Goal: Task Accomplishment & Management: Use online tool/utility

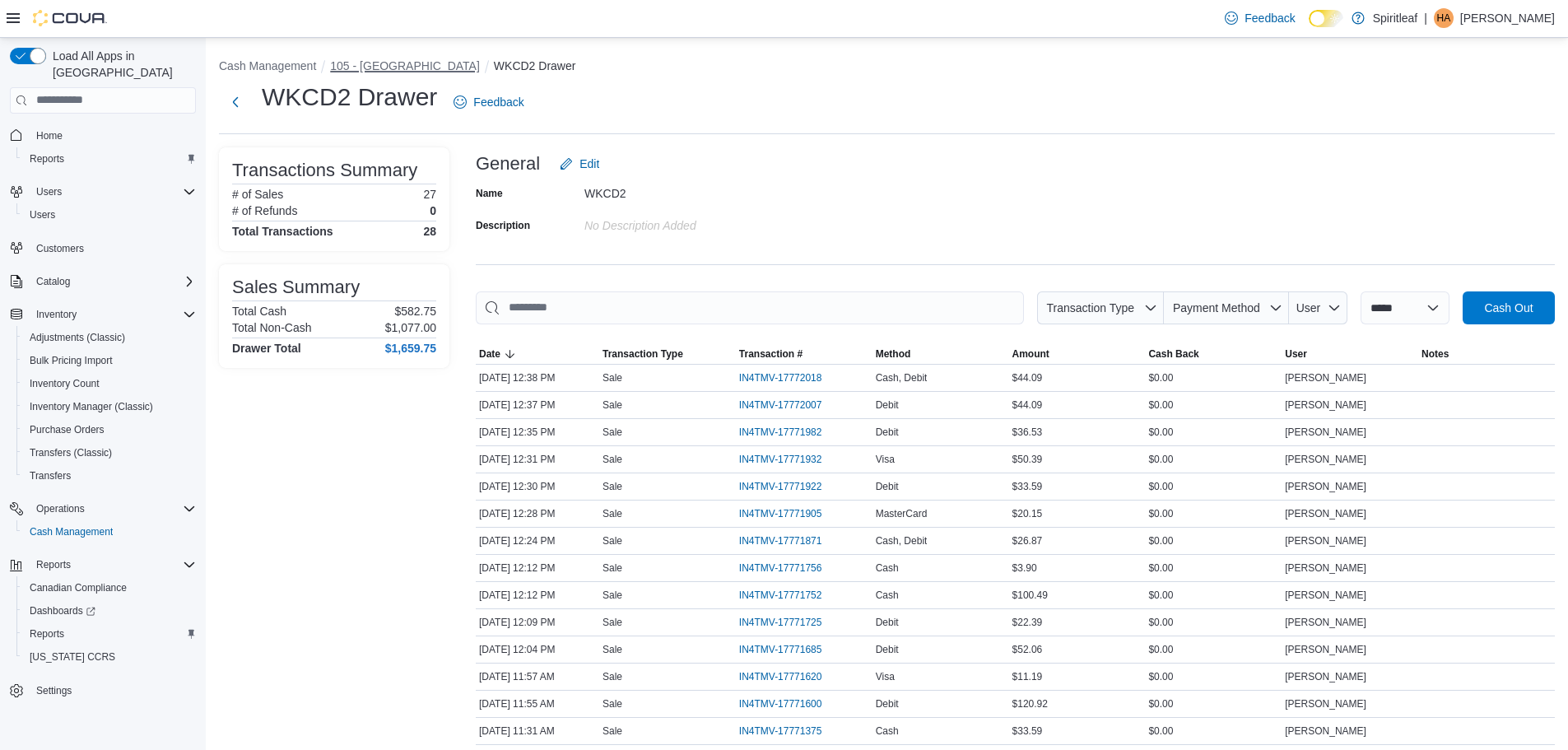
click at [387, 70] on button "105 - [GEOGRAPHIC_DATA]" at bounding box center [404, 65] width 150 height 13
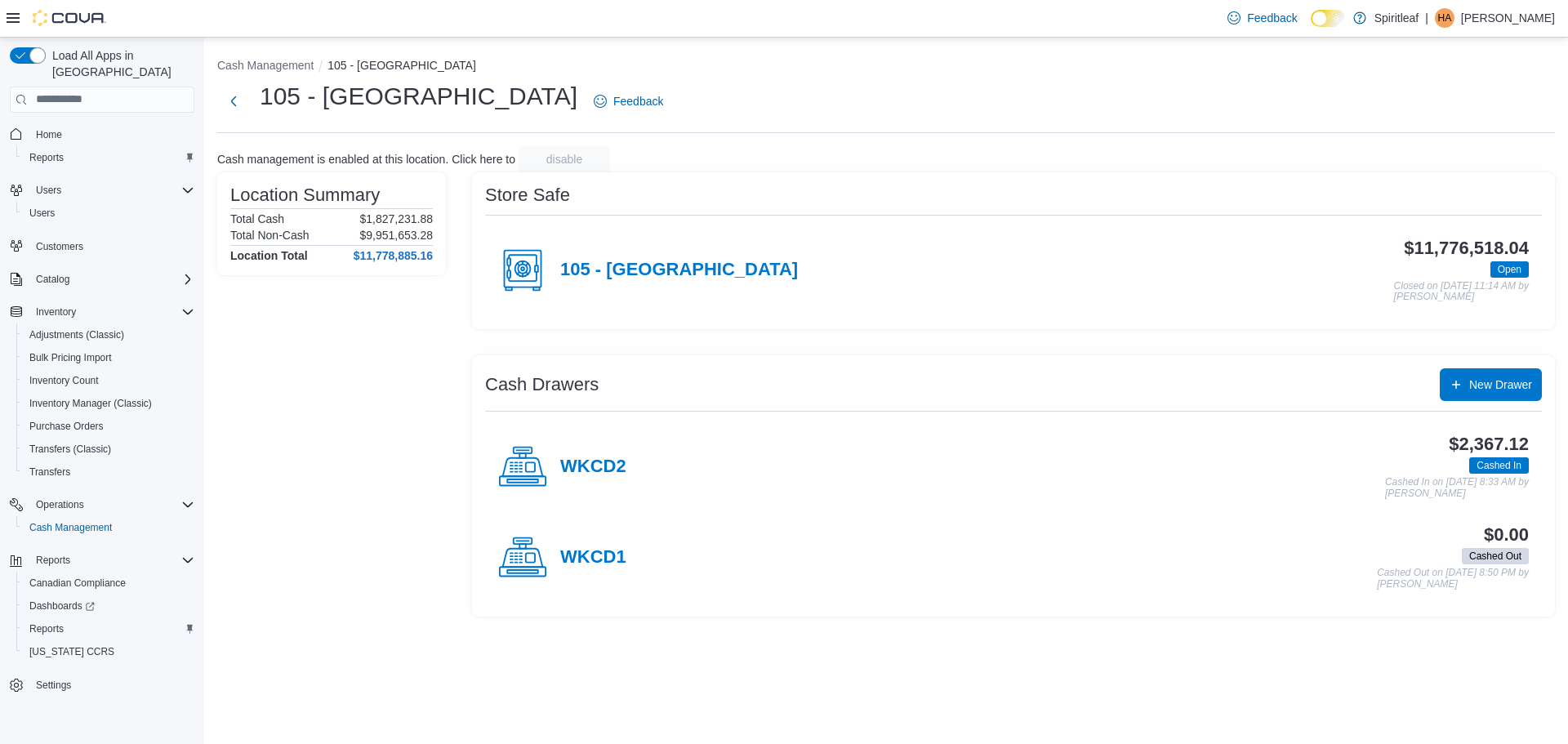
click at [557, 473] on div "WKCD2" at bounding box center [562, 467] width 128 height 49
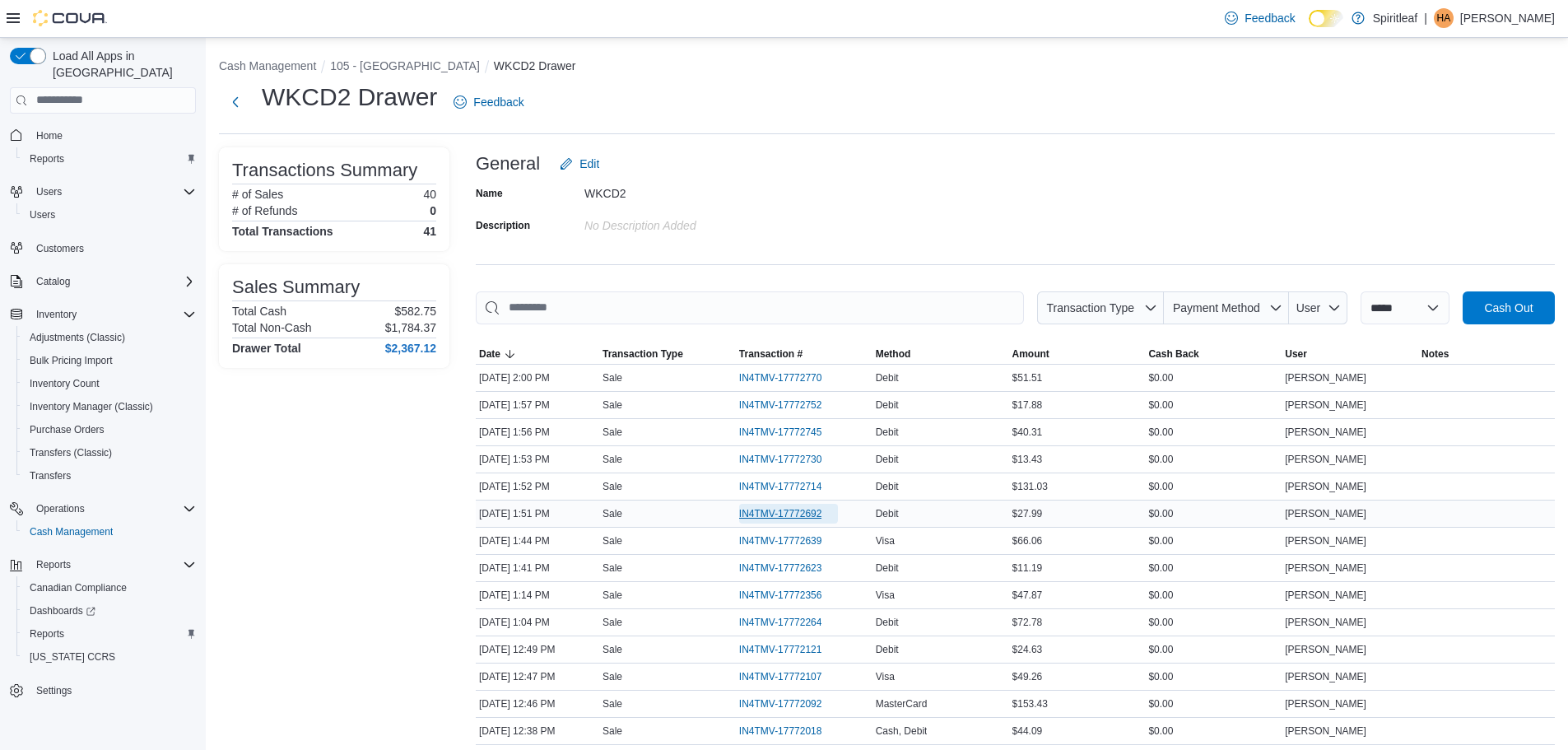
click at [816, 514] on span "IN4TMV-17772692" at bounding box center [780, 514] width 83 height 13
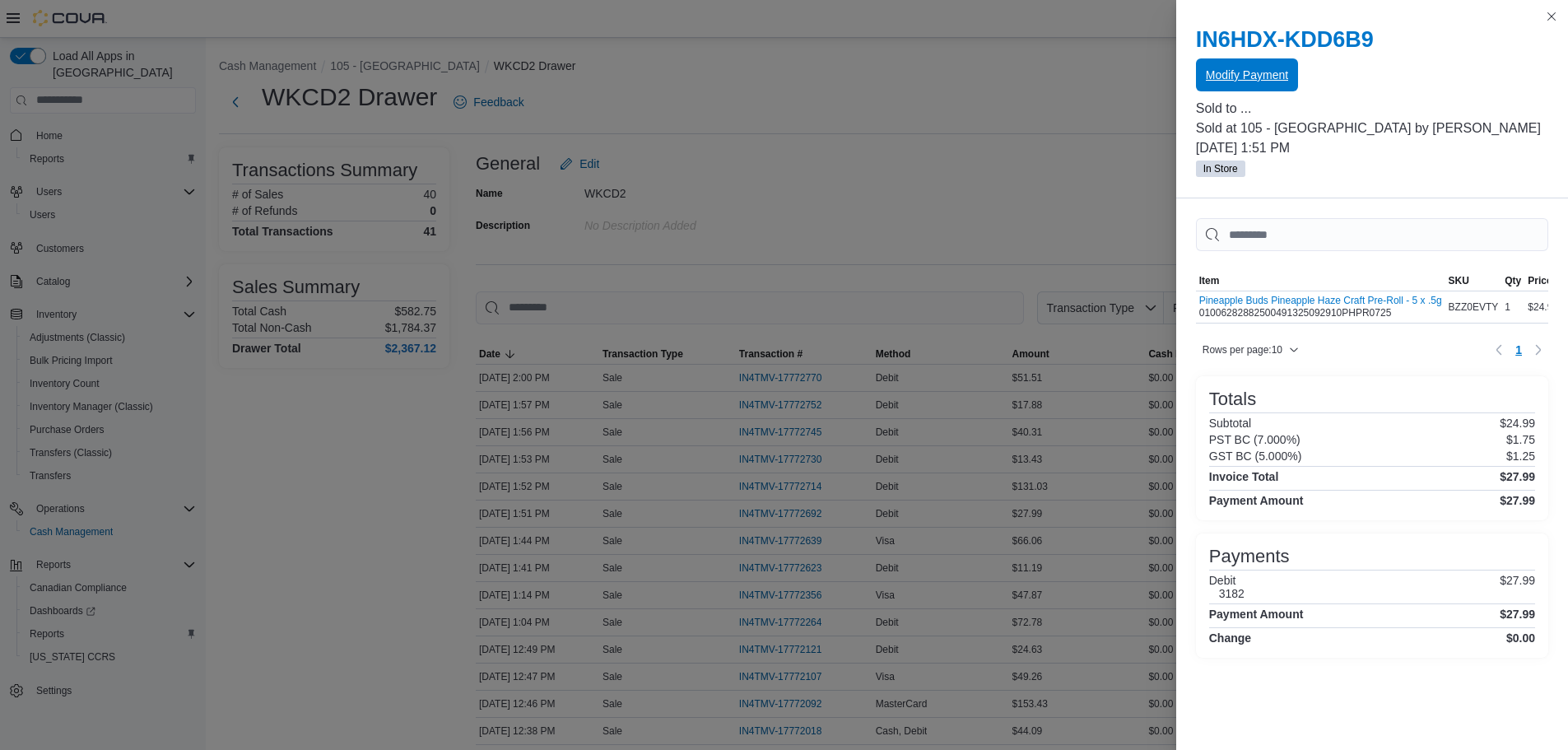
click at [1230, 66] on span "Modify Payment" at bounding box center [1247, 75] width 83 height 33
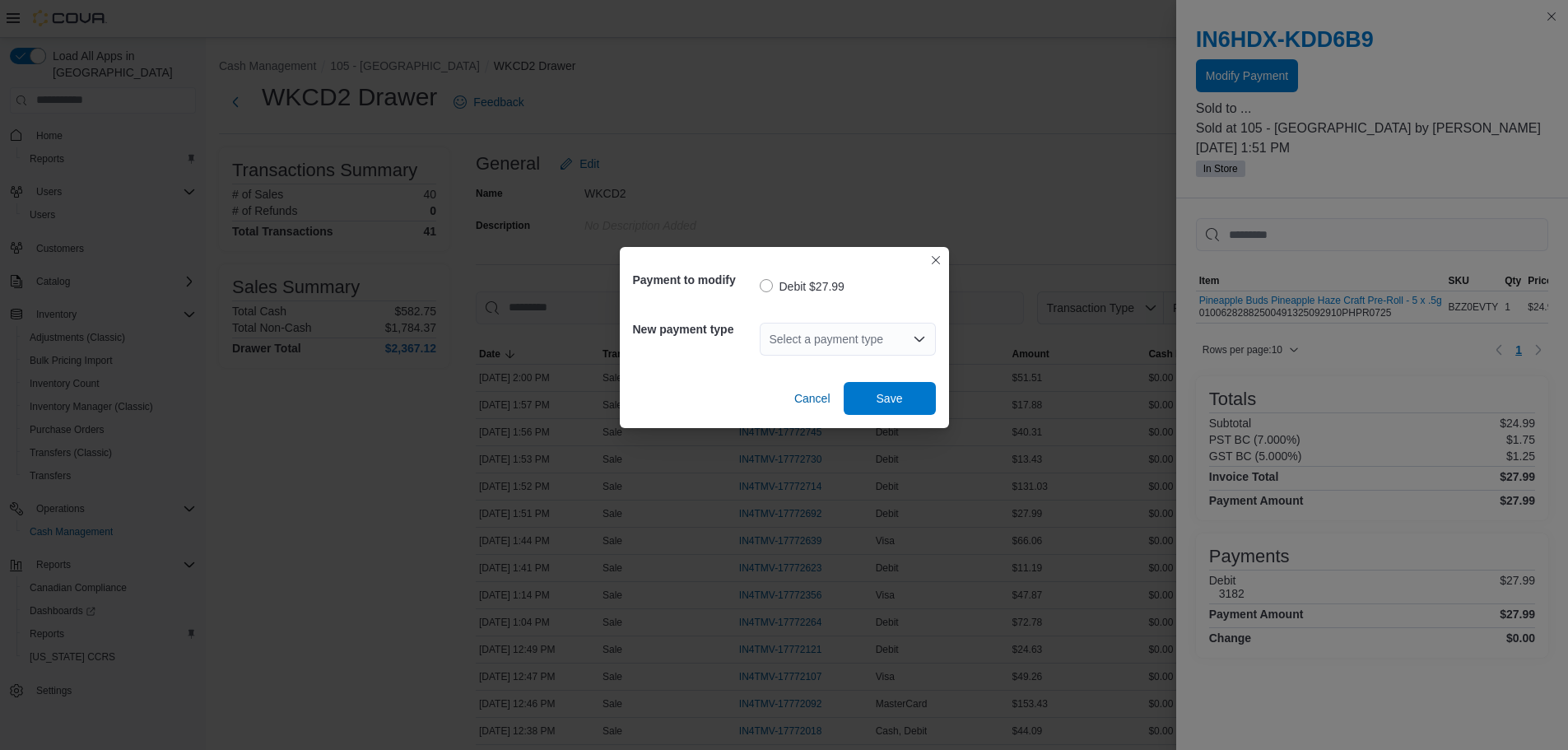
click at [852, 334] on div "Select a payment type" at bounding box center [848, 339] width 176 height 33
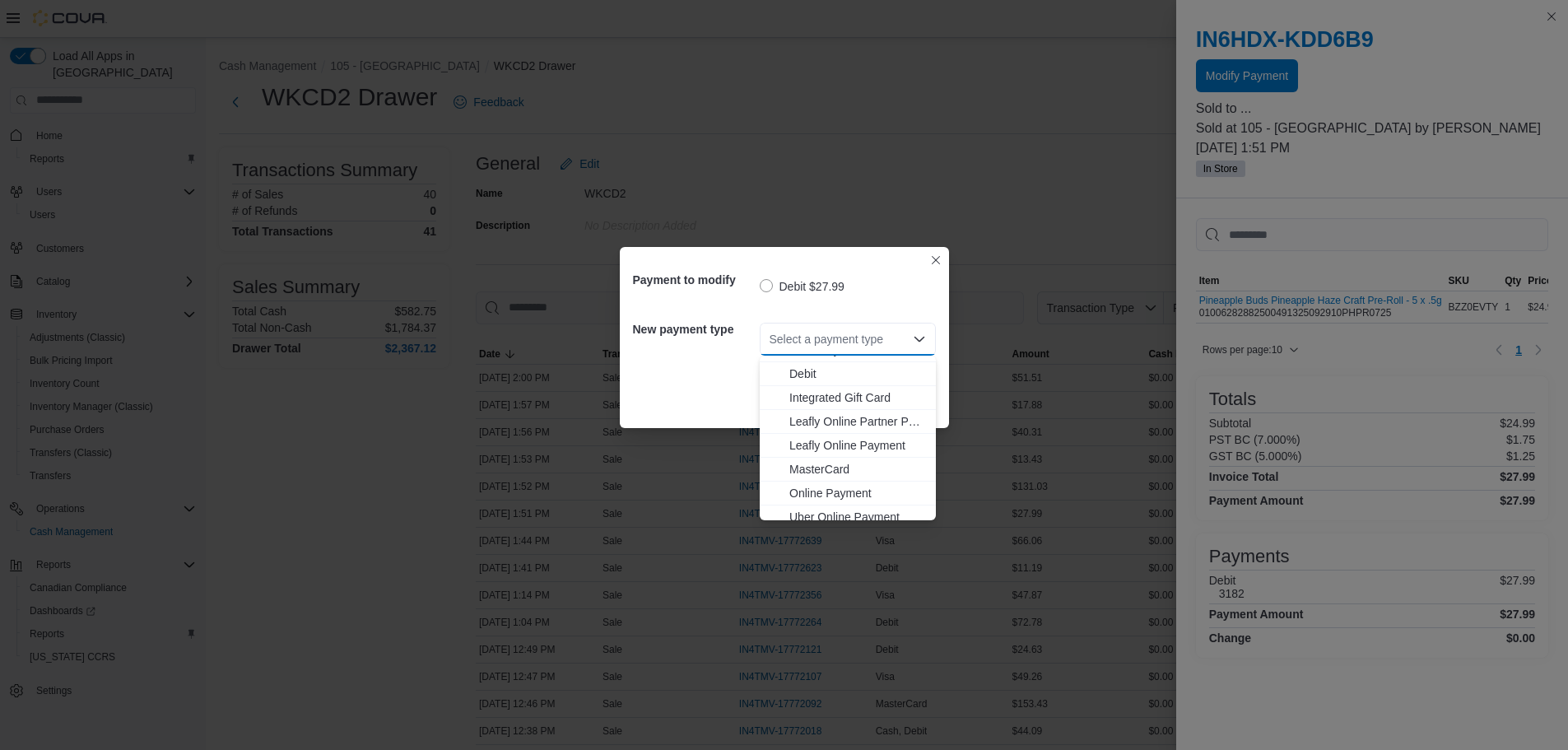
scroll to position [145, 0]
click at [823, 505] on span "Visa" at bounding box center [857, 508] width 136 height 16
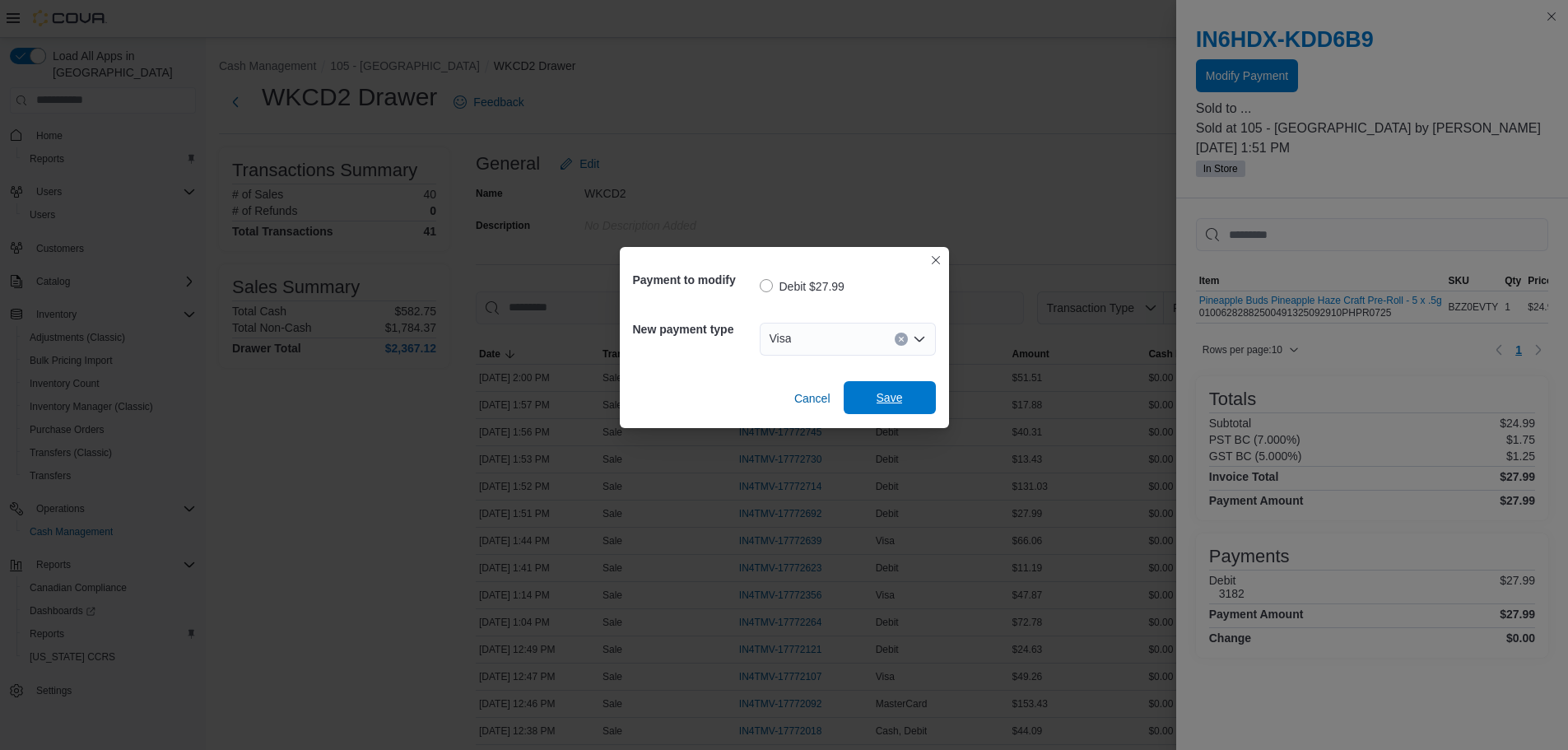
click at [891, 388] on span "Save" at bounding box center [890, 397] width 73 height 33
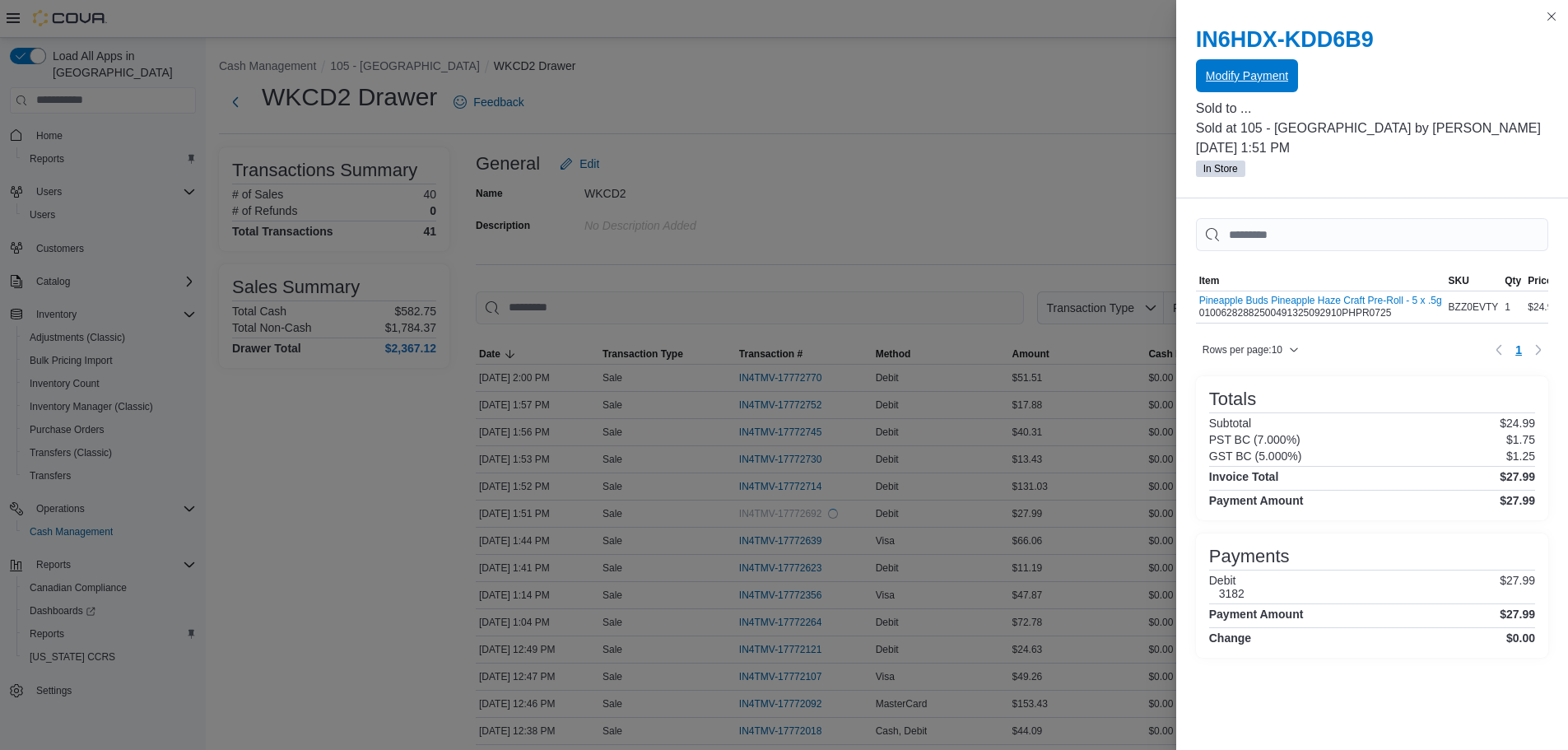
scroll to position [0, 0]
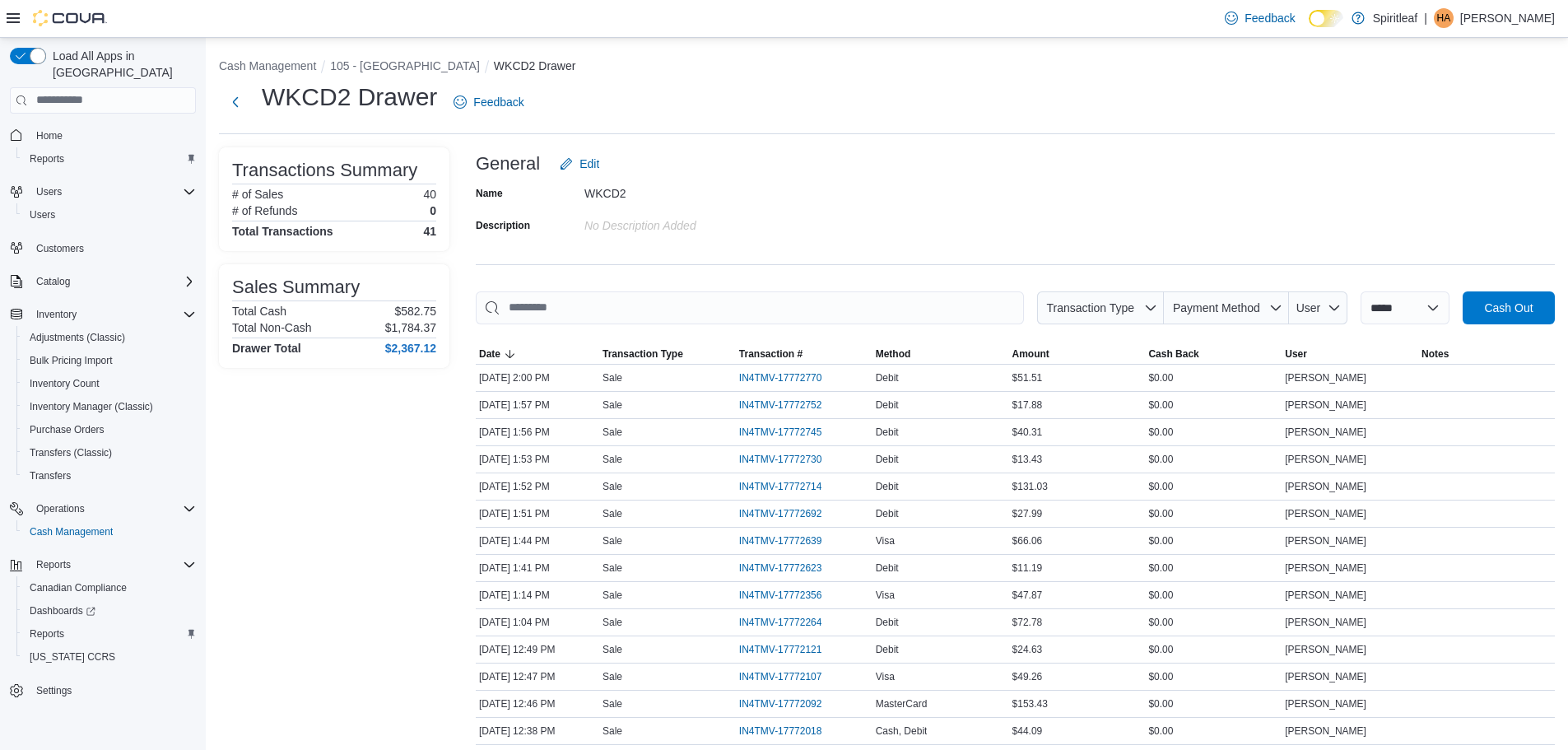
drag, startPoint x: 756, startPoint y: 224, endPoint x: 560, endPoint y: 94, distance: 235.2
click at [379, 66] on button "105 - [GEOGRAPHIC_DATA]" at bounding box center [404, 65] width 150 height 13
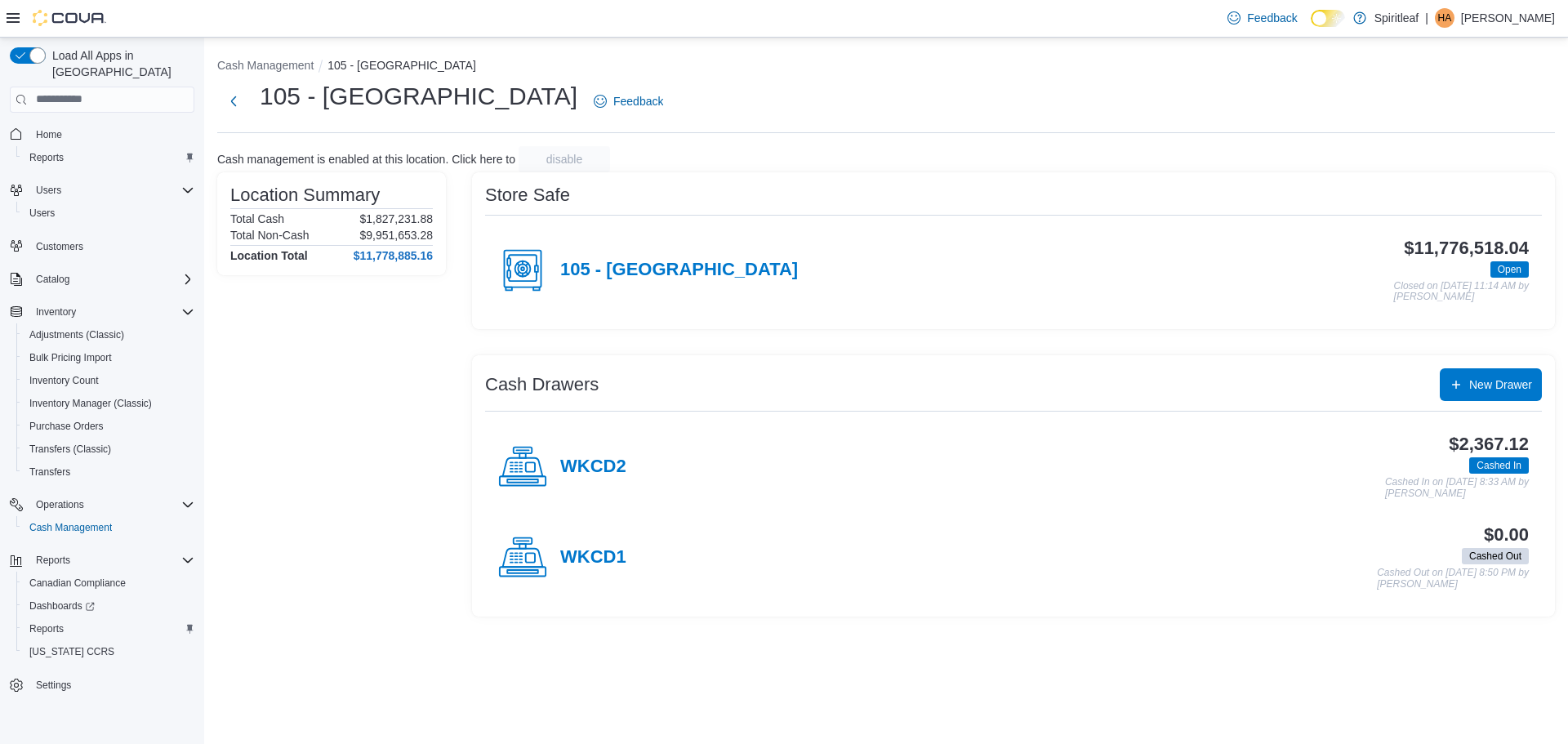
click at [618, 480] on div "WKCD2" at bounding box center [562, 467] width 128 height 49
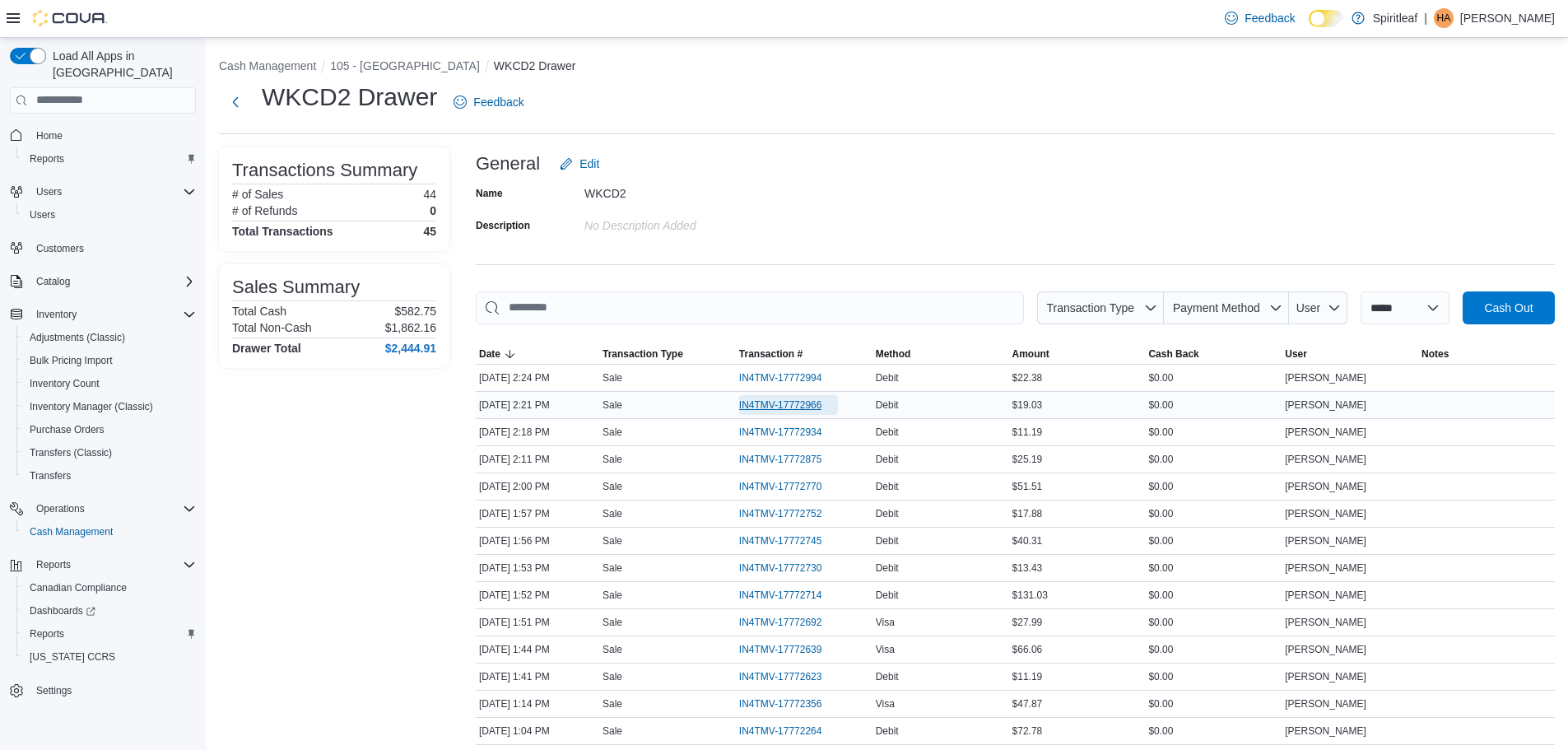
click at [811, 405] on span "IN4TMV-17772966" at bounding box center [780, 405] width 83 height 13
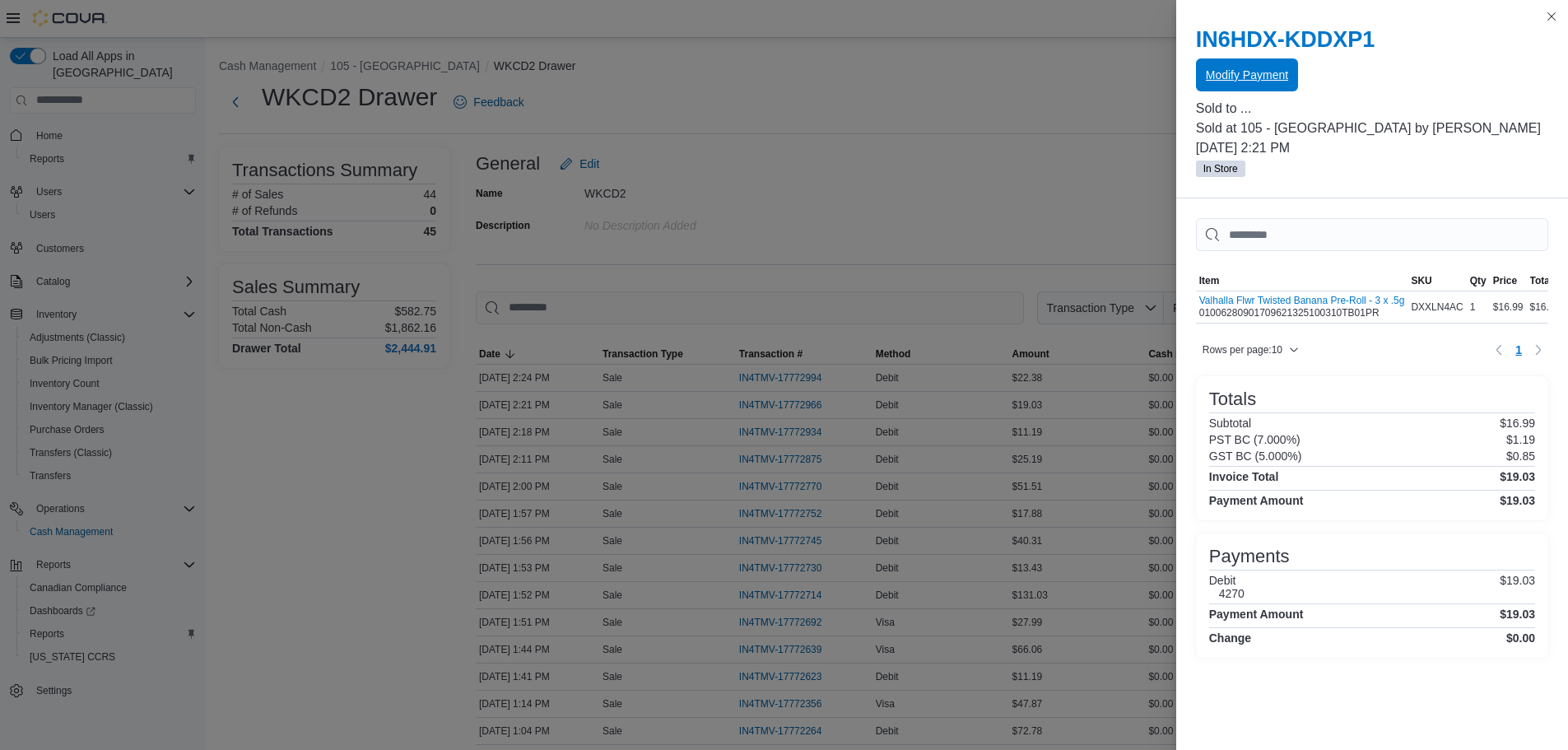
click at [1258, 64] on span "Modify Payment" at bounding box center [1247, 75] width 83 height 33
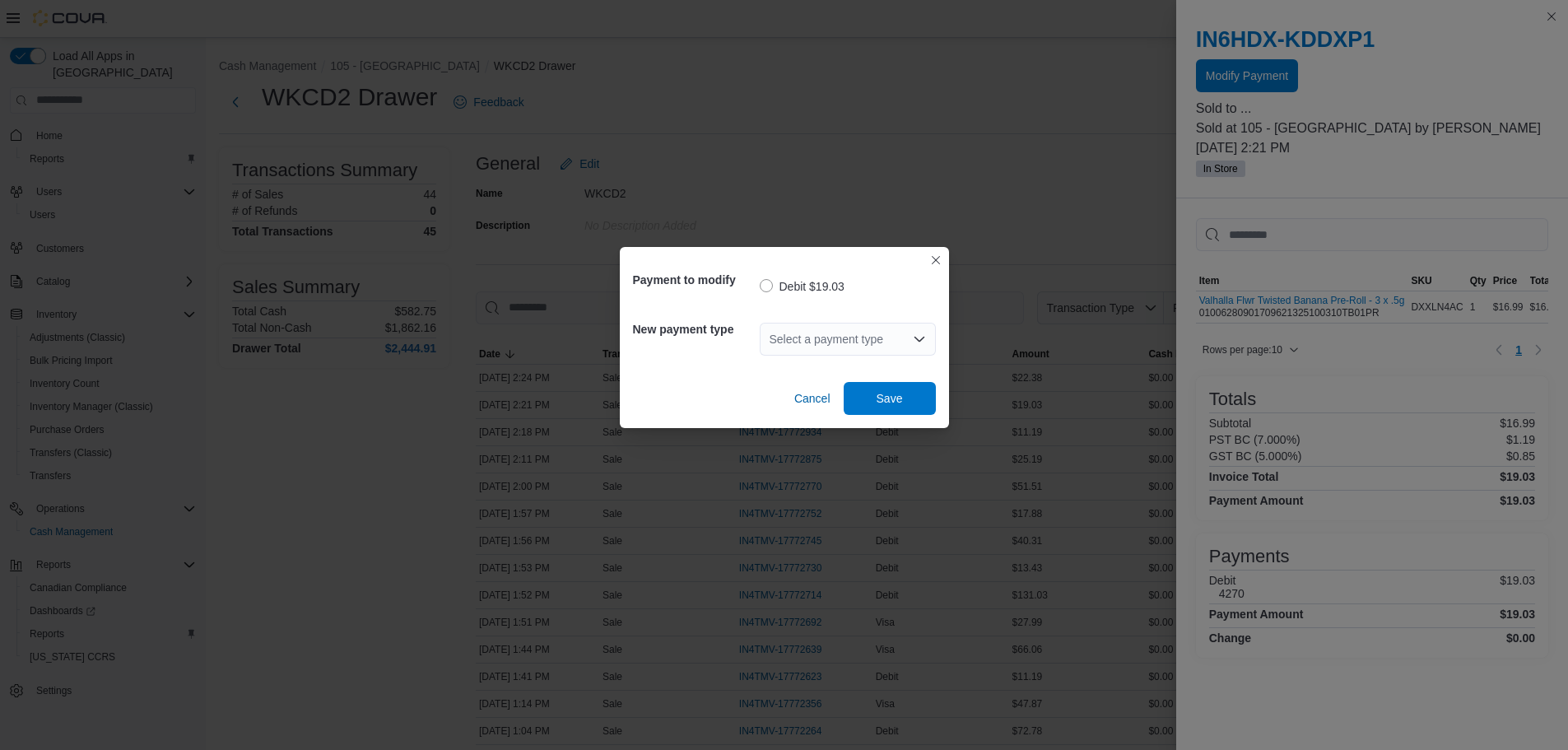
click at [822, 344] on div "Select a payment type" at bounding box center [848, 339] width 176 height 33
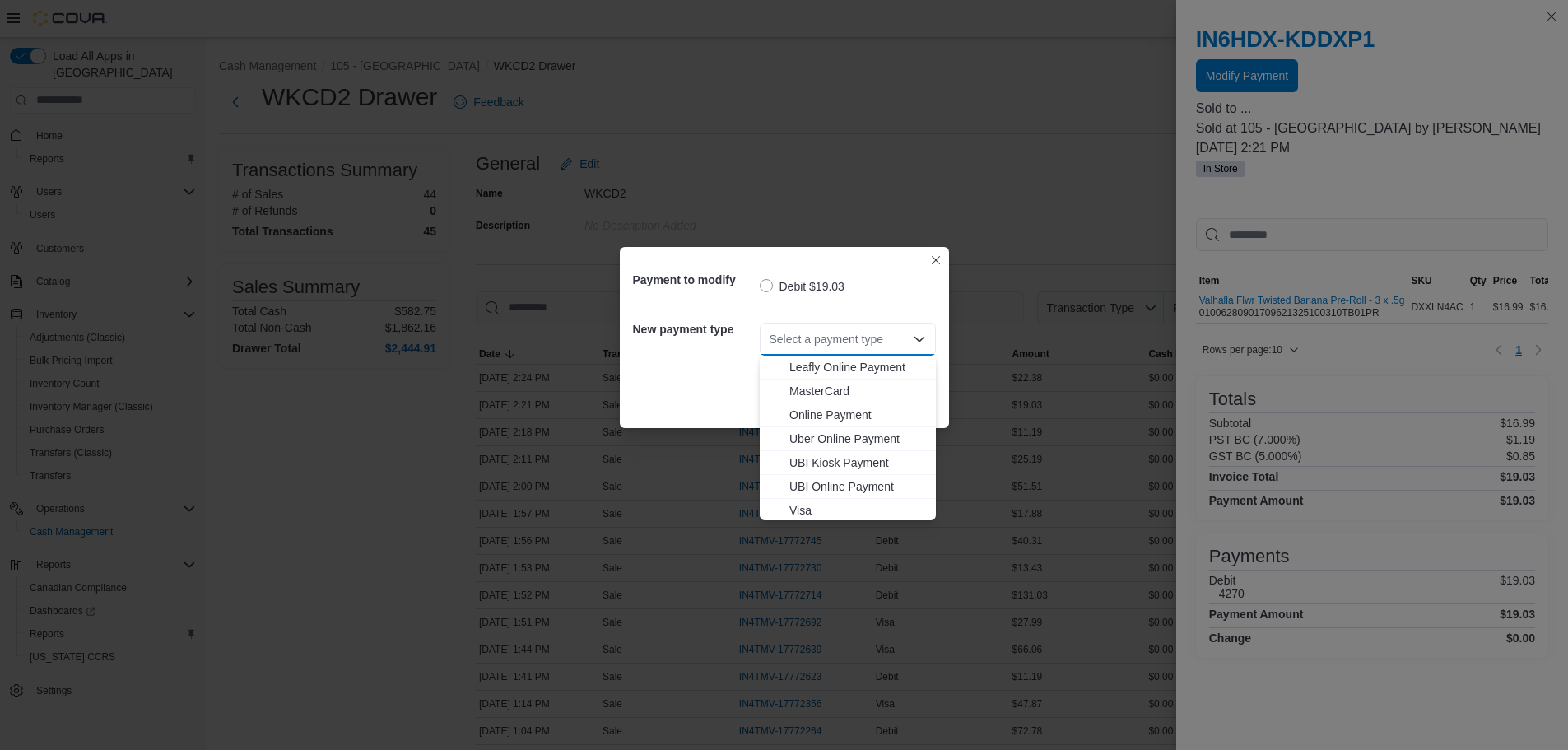
scroll to position [145, 0]
click at [828, 501] on span "Visa" at bounding box center [857, 508] width 136 height 16
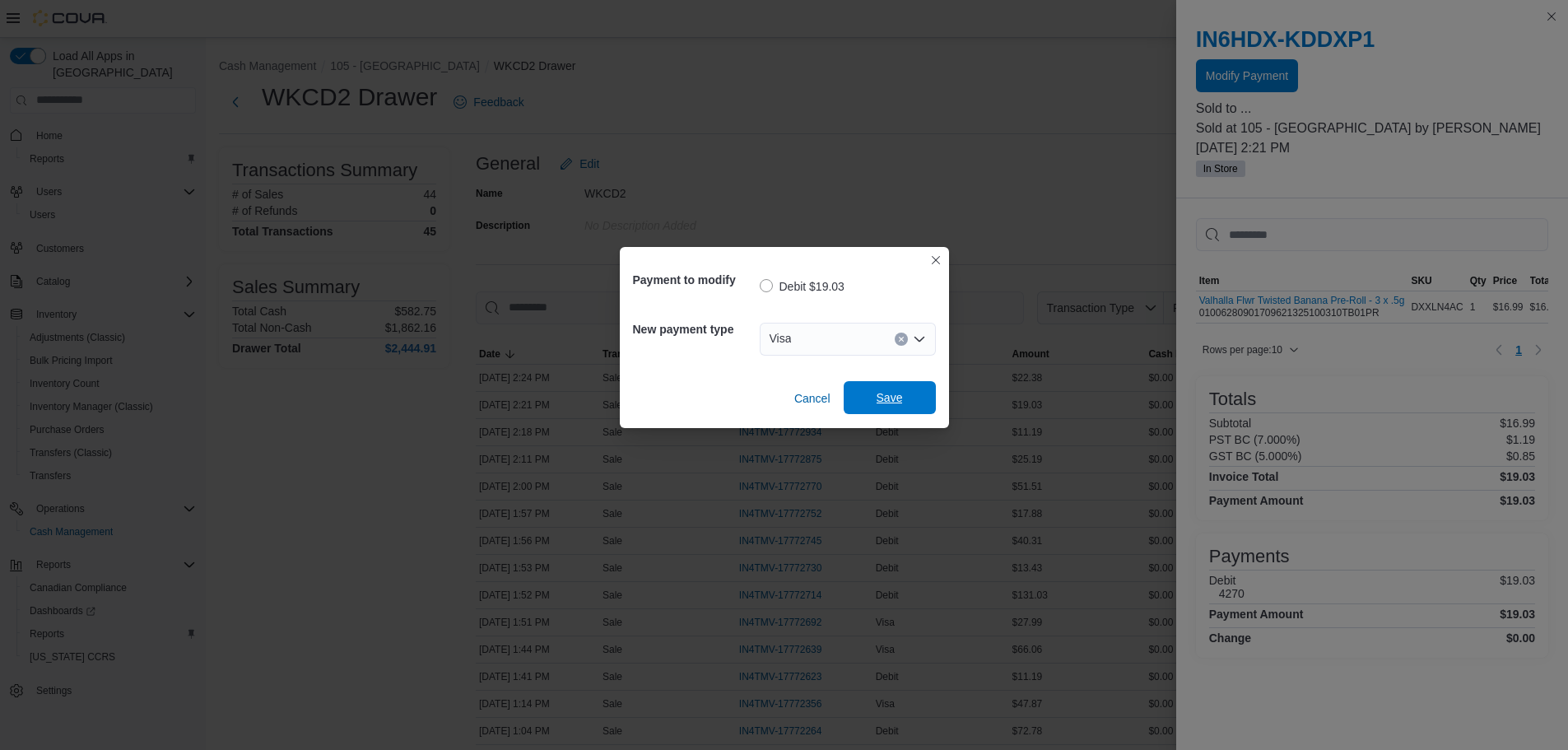
click at [893, 388] on span "Save" at bounding box center [890, 397] width 73 height 33
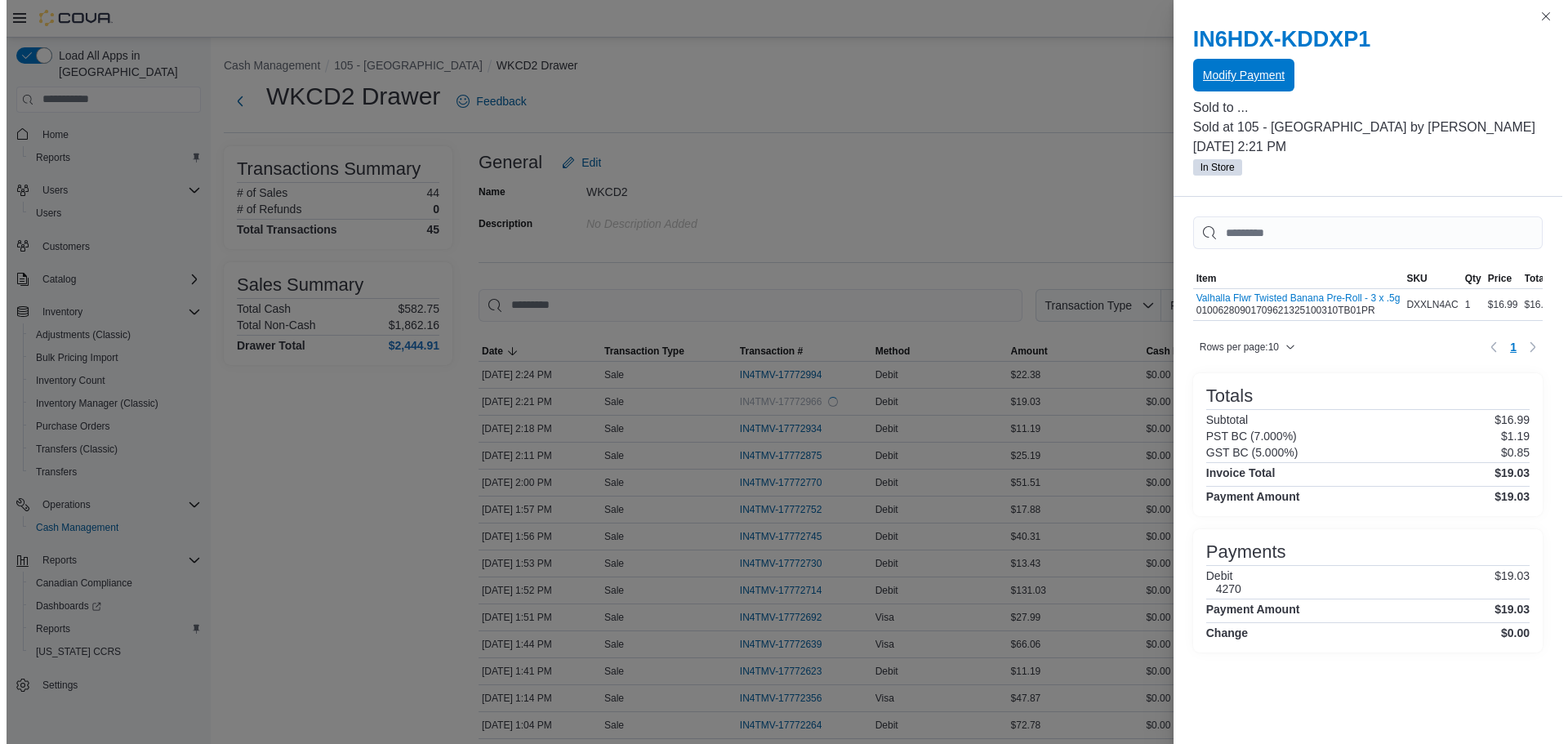
scroll to position [0, 0]
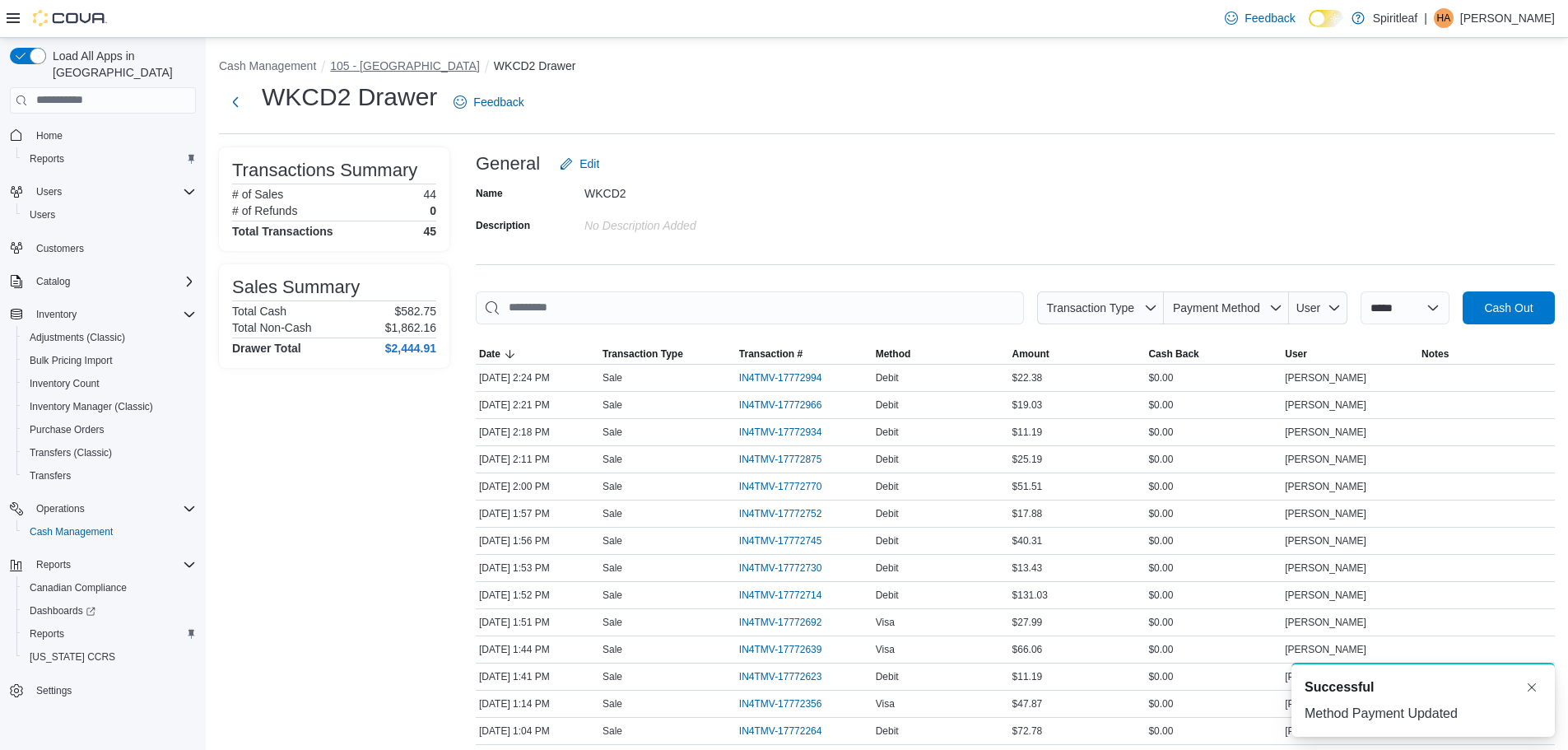
drag, startPoint x: 381, startPoint y: 56, endPoint x: 381, endPoint y: 65, distance: 9.0
click at [381, 67] on button "105 - [GEOGRAPHIC_DATA]" at bounding box center [404, 65] width 150 height 13
